Goal: Task Accomplishment & Management: Complete application form

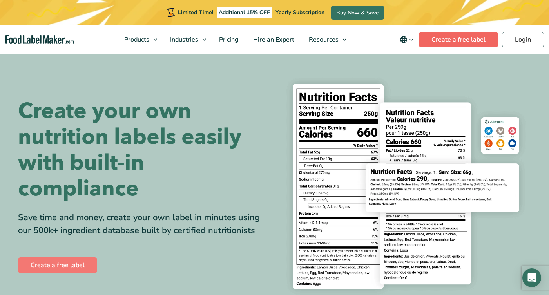
click at [458, 41] on link "Create a free label" at bounding box center [458, 40] width 79 height 16
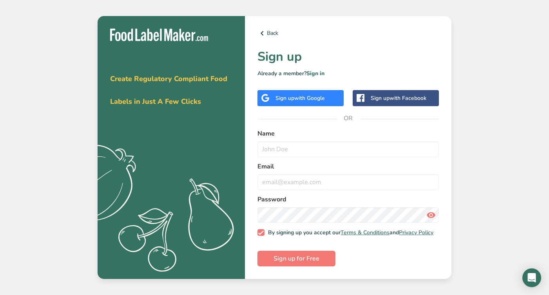
click at [324, 94] on span "with Google" at bounding box center [309, 97] width 31 height 7
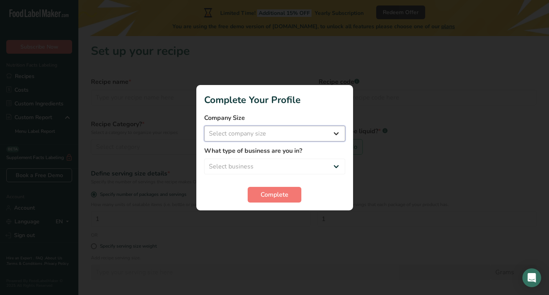
select select "1"
click at [283, 193] on span "Complete" at bounding box center [275, 194] width 28 height 9
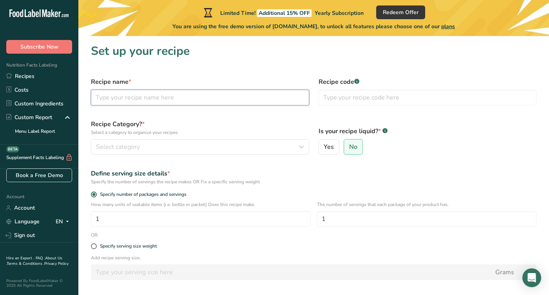
click at [133, 104] on input "text" at bounding box center [200, 98] width 218 height 16
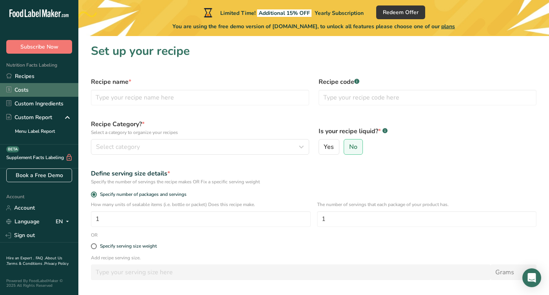
click at [24, 90] on link "Costs" at bounding box center [39, 90] width 78 height 14
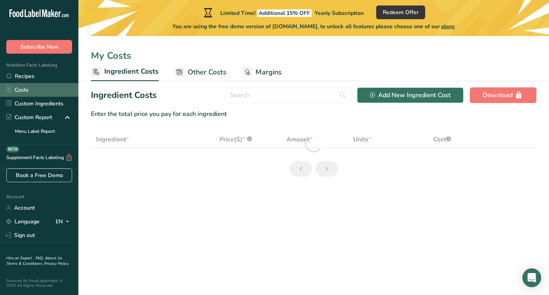
select select "1"
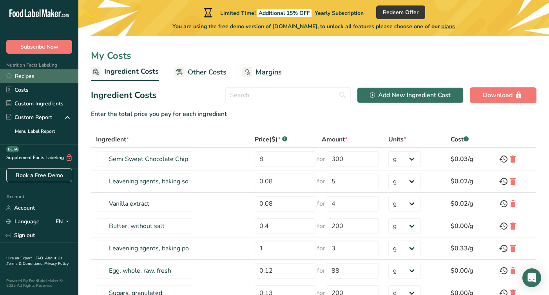
click at [27, 75] on link "Recipes" at bounding box center [39, 76] width 78 height 14
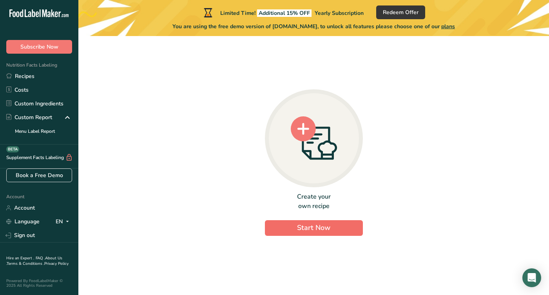
click at [294, 228] on button "Start Now" at bounding box center [314, 228] width 98 height 16
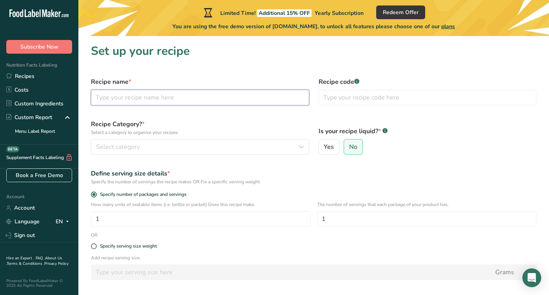
click at [182, 93] on input "text" at bounding box center [200, 98] width 218 height 16
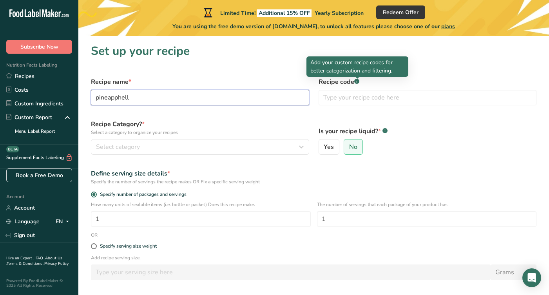
type input "pineapphell"
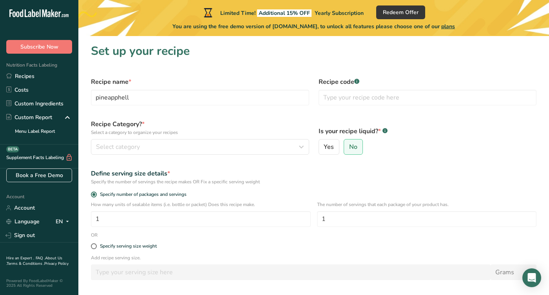
click at [361, 82] on label "Recipe code .a-a{fill:#347362;}.b-a{fill:#fff;}" at bounding box center [428, 81] width 218 height 9
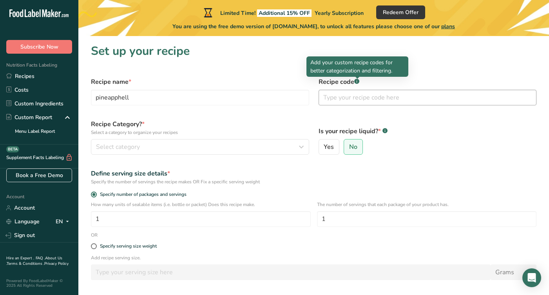
drag, startPoint x: 355, startPoint y: 82, endPoint x: 318, endPoint y: 97, distance: 40.2
click at [353, 83] on label "Recipe code .a-a{fill:#347362;}.b-a{fill:#fff;}" at bounding box center [428, 81] width 218 height 9
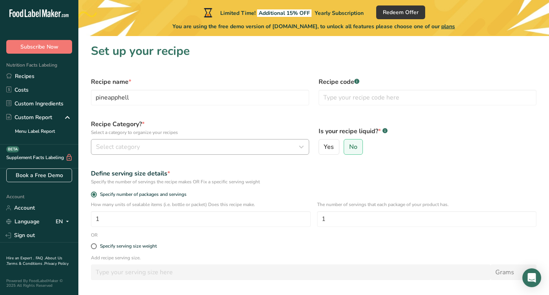
click at [305, 150] on icon "button" at bounding box center [301, 147] width 9 height 14
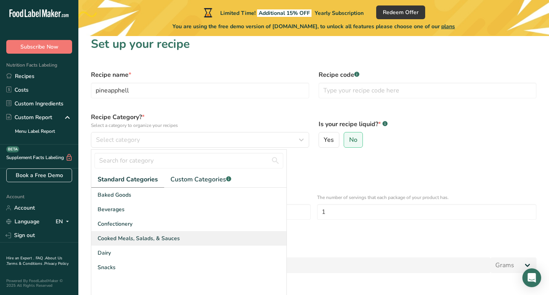
scroll to position [8, 0]
click at [144, 239] on span "Cooked Meals, Salads, & Sauces" at bounding box center [139, 238] width 82 height 8
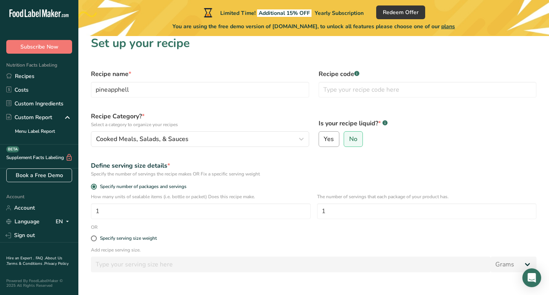
click at [331, 139] on span "Yes" at bounding box center [329, 139] width 10 height 8
click at [324, 139] on input "Yes" at bounding box center [321, 139] width 5 height 5
radio input "true"
radio input "false"
select select "22"
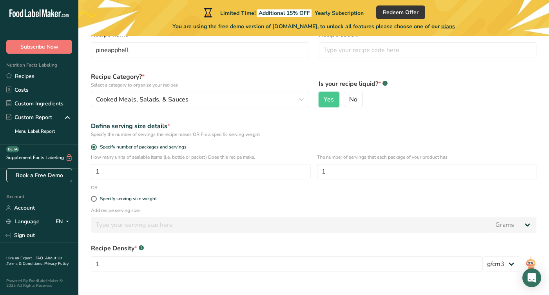
scroll to position [48, 0]
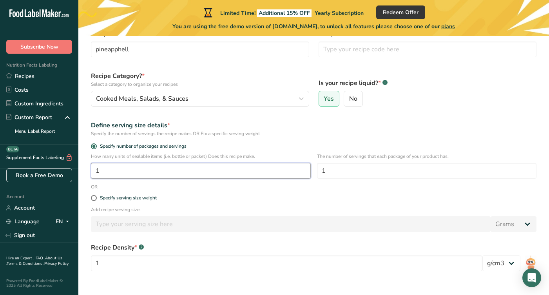
drag, startPoint x: 112, startPoint y: 172, endPoint x: 78, endPoint y: 165, distance: 34.6
click at [78, 165] on div ".a-20{fill:#fff;} Subscribe Now Nutrition Facts Labeling Recipes Costs Custom I…" at bounding box center [274, 151] width 549 height 399
type input "80"
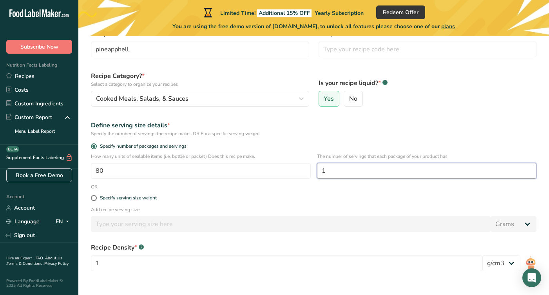
drag, startPoint x: 333, startPoint y: 171, endPoint x: 313, endPoint y: 172, distance: 20.0
click at [313, 172] on div "How many units of sealable items (i.e. bottle or packet) Does this recipe make.…" at bounding box center [313, 168] width 455 height 31
type input "30"
click at [97, 199] on span "Specify serving size weight" at bounding box center [127, 198] width 60 height 6
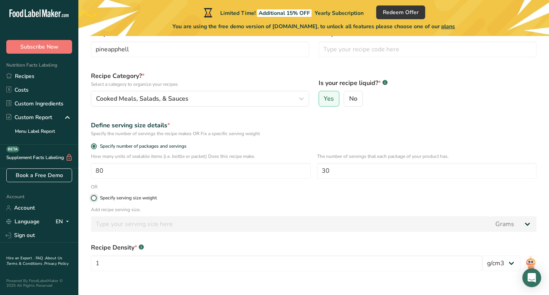
click at [96, 199] on input "Specify serving size weight" at bounding box center [93, 198] width 5 height 5
radio input "true"
radio input "false"
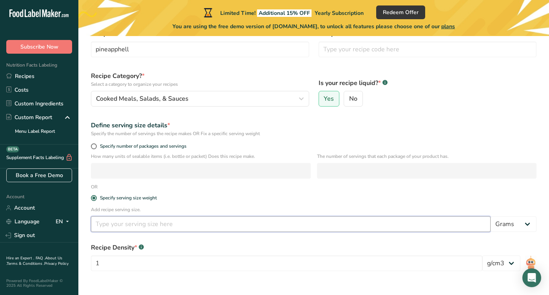
click at [153, 222] on input "number" at bounding box center [291, 224] width 400 height 16
type input "1"
select select "20"
click at [95, 145] on span at bounding box center [94, 146] width 6 height 6
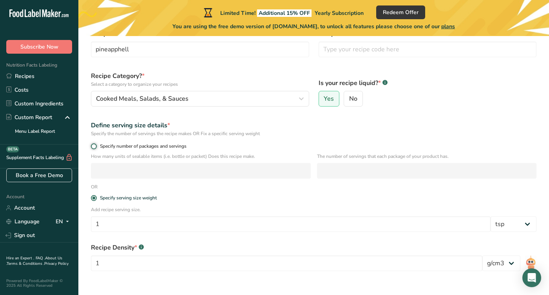
click at [95, 145] on input "Specify number of packages and servings" at bounding box center [93, 146] width 5 height 5
radio input "true"
radio input "false"
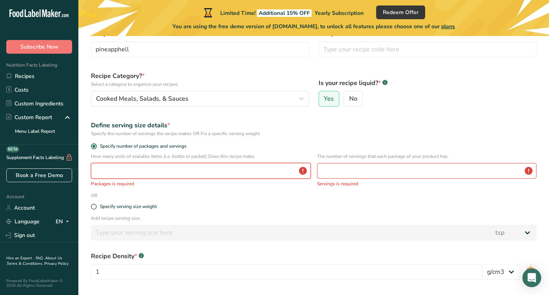
click at [170, 173] on input "number" at bounding box center [201, 171] width 220 height 16
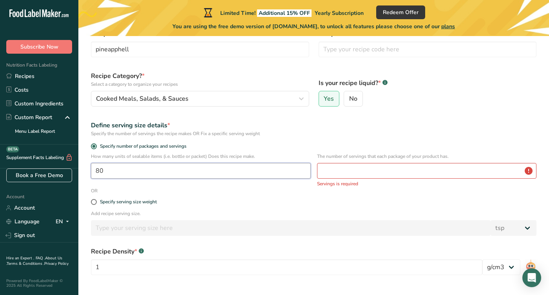
type input "80"
click at [370, 167] on input "number" at bounding box center [427, 171] width 220 height 16
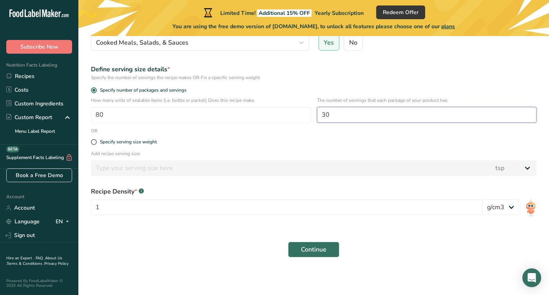
scroll to position [104, 0]
type input "30"
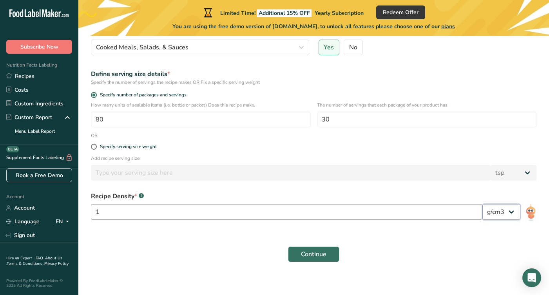
scroll to position [102, 0]
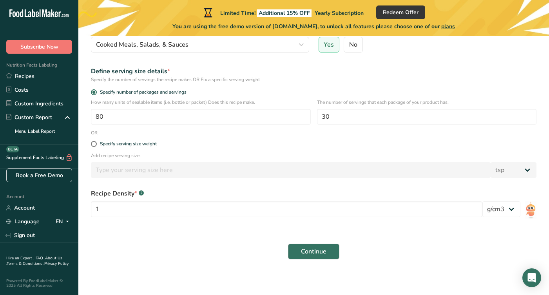
click at [315, 247] on span "Continue" at bounding box center [313, 251] width 25 height 9
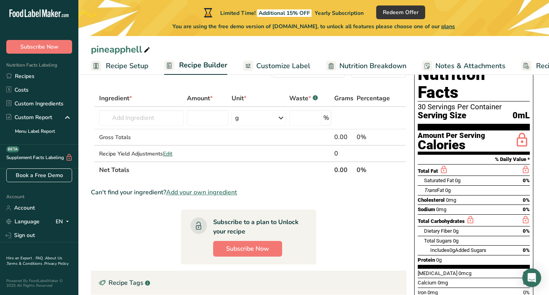
scroll to position [23, 0]
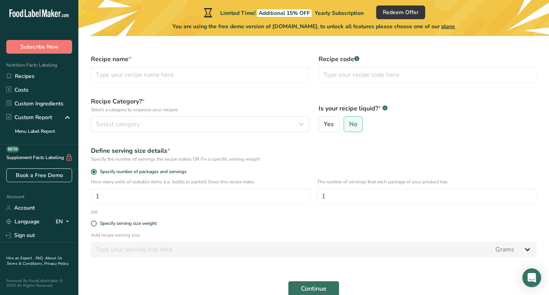
scroll to position [62, 0]
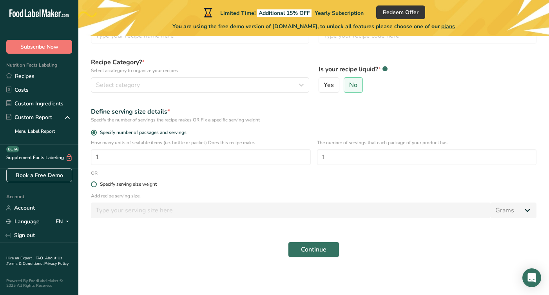
click at [95, 186] on span at bounding box center [94, 184] width 6 height 6
click at [95, 186] on input "Specify serving size weight" at bounding box center [93, 184] width 5 height 5
radio input "true"
radio input "false"
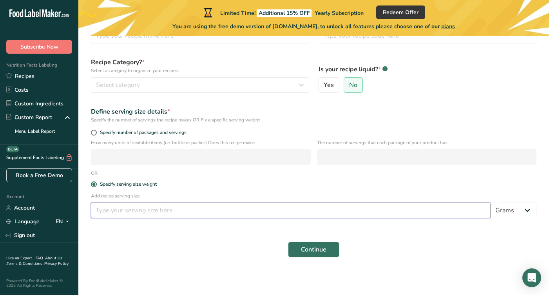
click at [134, 212] on input "number" at bounding box center [291, 211] width 400 height 16
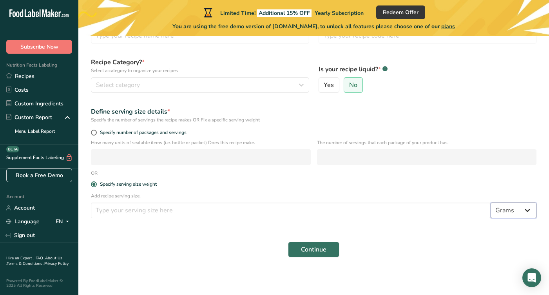
select select "20"
select select "22"
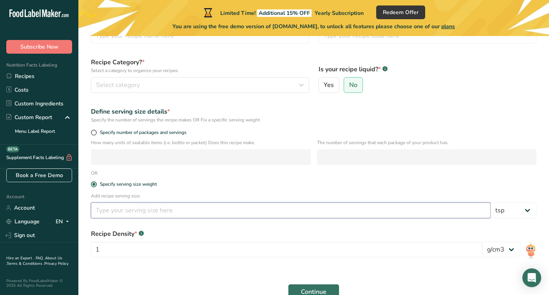
click at [138, 206] on input "number" at bounding box center [291, 211] width 400 height 16
type input "1"
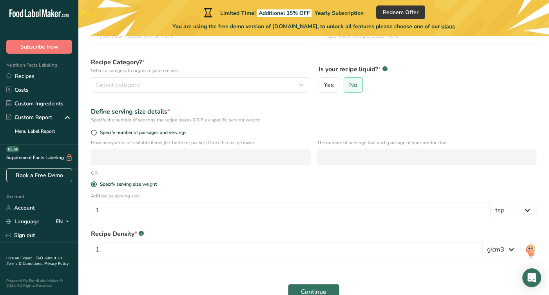
click at [315, 292] on span "Continue" at bounding box center [313, 291] width 25 height 9
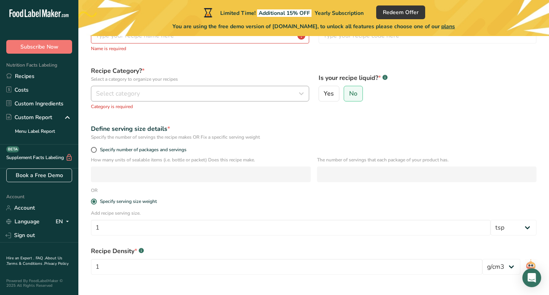
click at [190, 94] on div "Select category" at bounding box center [197, 93] width 203 height 9
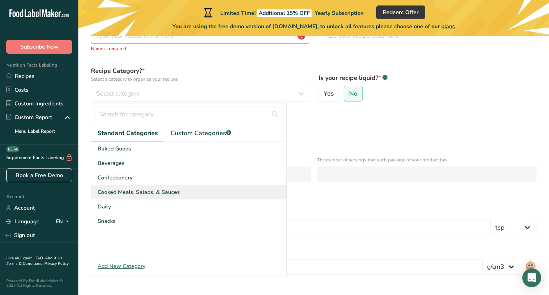
click at [141, 190] on span "Cooked Meals, Salads, & Sauces" at bounding box center [139, 192] width 82 height 8
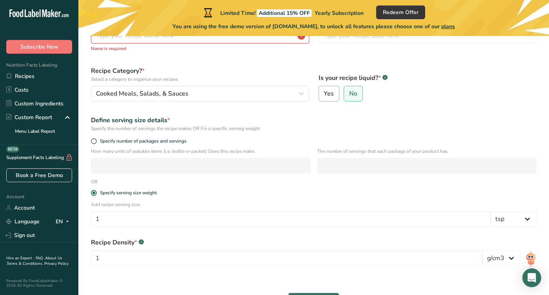
click at [330, 88] on label "Yes" at bounding box center [329, 94] width 21 height 16
click at [324, 91] on input "Yes" at bounding box center [321, 93] width 5 height 5
radio input "true"
radio input "false"
click at [93, 143] on span at bounding box center [94, 141] width 6 height 6
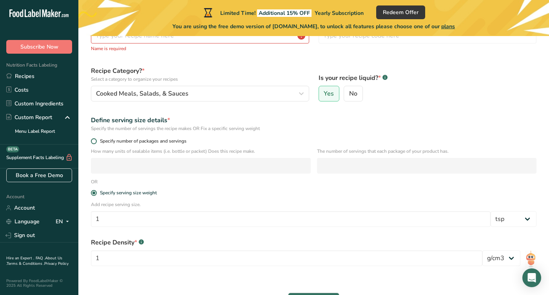
click at [93, 143] on input "Specify number of packages and servings" at bounding box center [93, 141] width 5 height 5
radio input "true"
radio input "false"
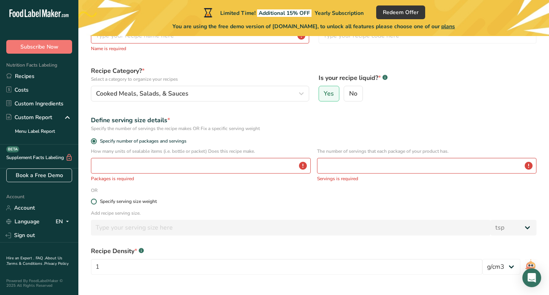
click at [94, 201] on span at bounding box center [94, 202] width 6 height 6
click at [94, 201] on input "Specify serving size weight" at bounding box center [93, 201] width 5 height 5
radio input "true"
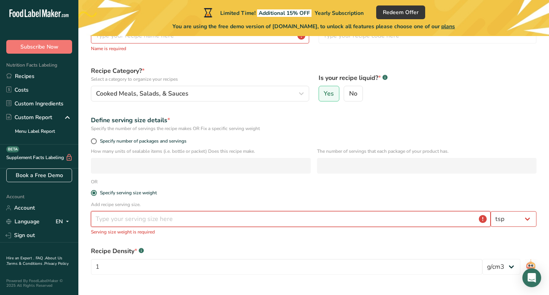
click at [129, 224] on input "number" at bounding box center [291, 219] width 400 height 16
click at [99, 139] on span "Specify number of packages and servings" at bounding box center [142, 141] width 90 height 6
click at [96, 139] on input "Specify number of packages and servings" at bounding box center [93, 141] width 5 height 5
radio input "true"
radio input "false"
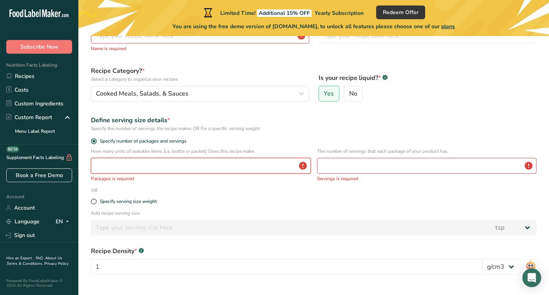
click at [136, 166] on input "number" at bounding box center [201, 166] width 220 height 16
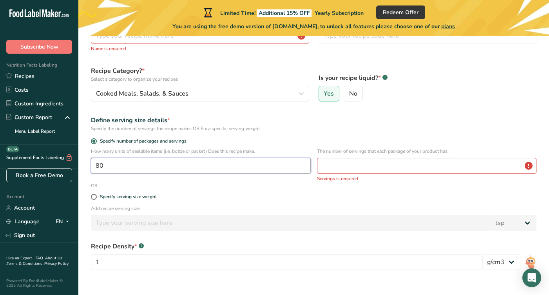
type input "80"
click at [433, 174] on div "The number of servings that each package of your product has. Servings is requi…" at bounding box center [427, 165] width 220 height 34
click at [434, 169] on input "number" at bounding box center [427, 166] width 220 height 16
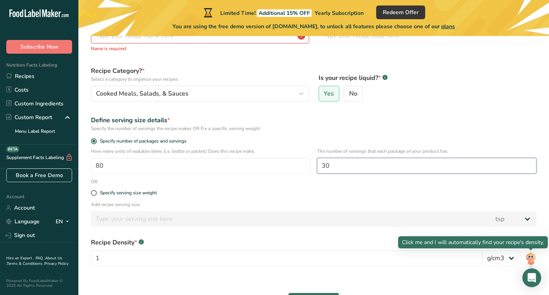
type input "30"
click at [532, 256] on img at bounding box center [530, 259] width 11 height 18
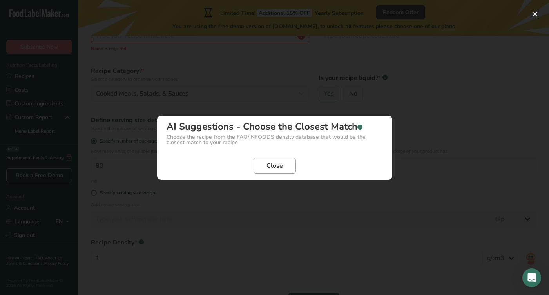
click at [290, 164] on button "Close" at bounding box center [275, 166] width 42 height 16
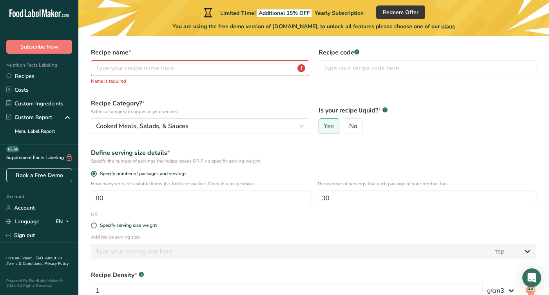
scroll to position [29, 0]
click at [257, 70] on input "text" at bounding box center [200, 69] width 218 height 16
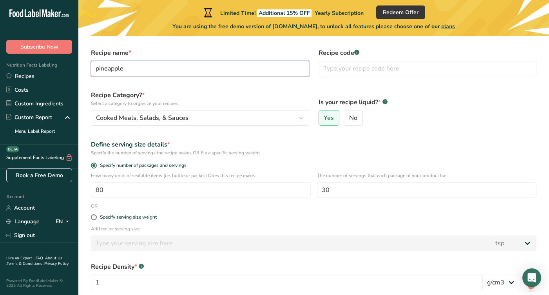
type input "pineapple"
drag, startPoint x: 257, startPoint y: 70, endPoint x: 439, endPoint y: 127, distance: 191.3
click at [439, 127] on div "Is your recipe liquid? * .a-a{fill:#347362;}.b-a{fill:#fff;} Yes No" at bounding box center [428, 108] width 228 height 45
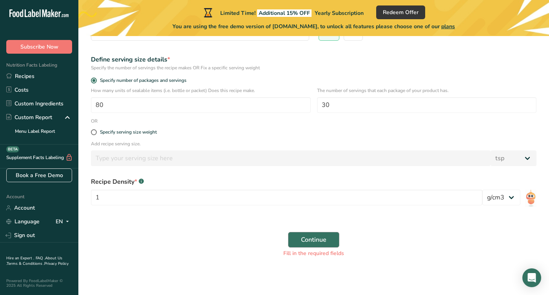
click at [337, 238] on button "Continue" at bounding box center [313, 240] width 51 height 16
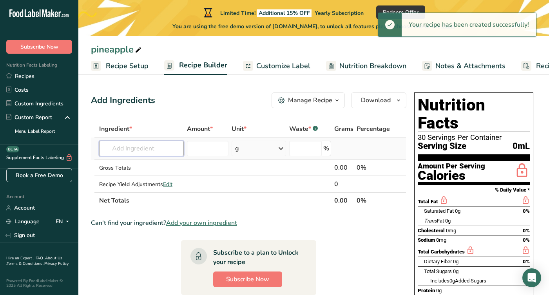
click at [174, 151] on input "text" at bounding box center [141, 149] width 85 height 16
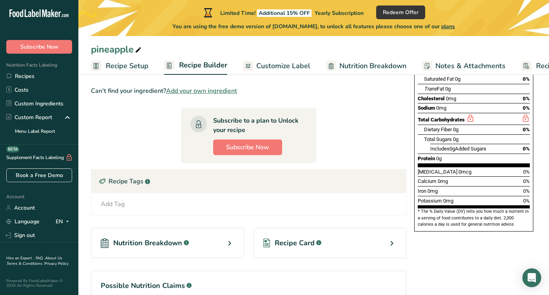
scroll to position [133, 0]
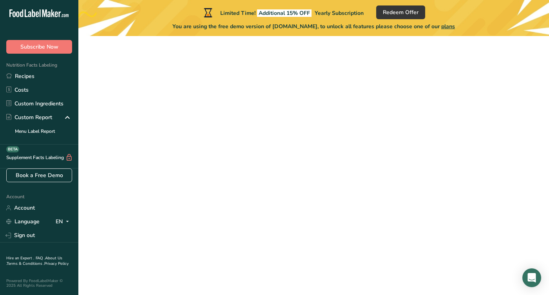
scroll to position [62, 0]
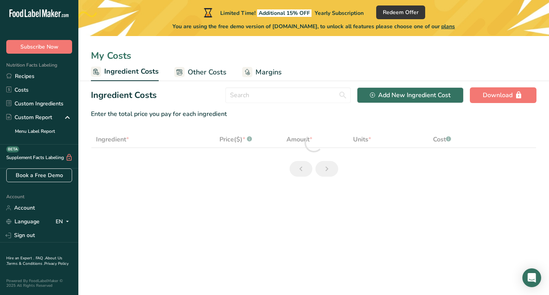
select select "1"
